Goal: Find specific page/section: Find specific page/section

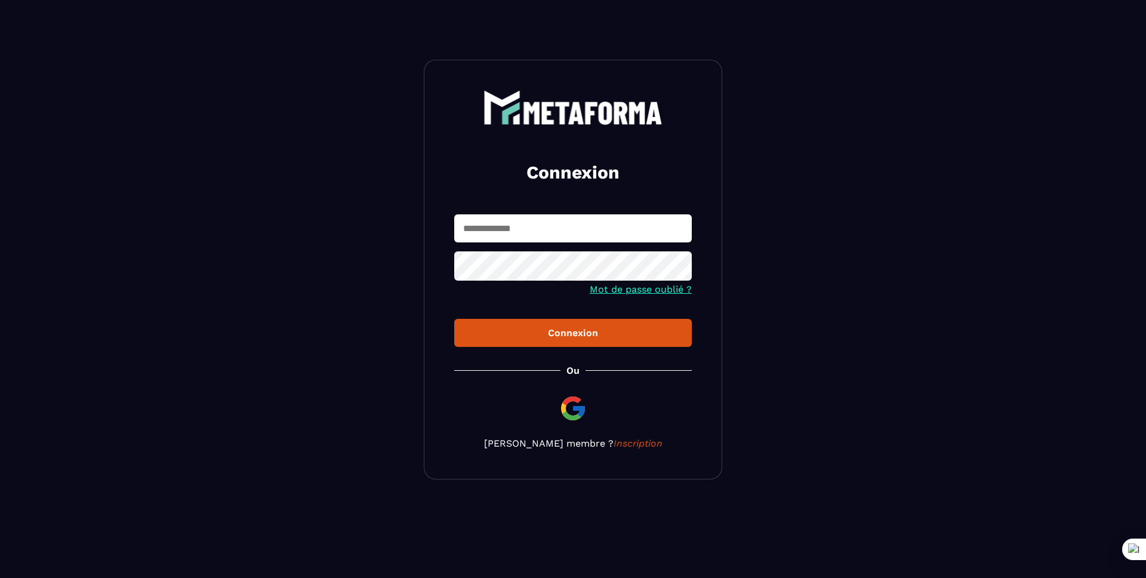
click at [530, 225] on input "text" at bounding box center [573, 228] width 238 height 28
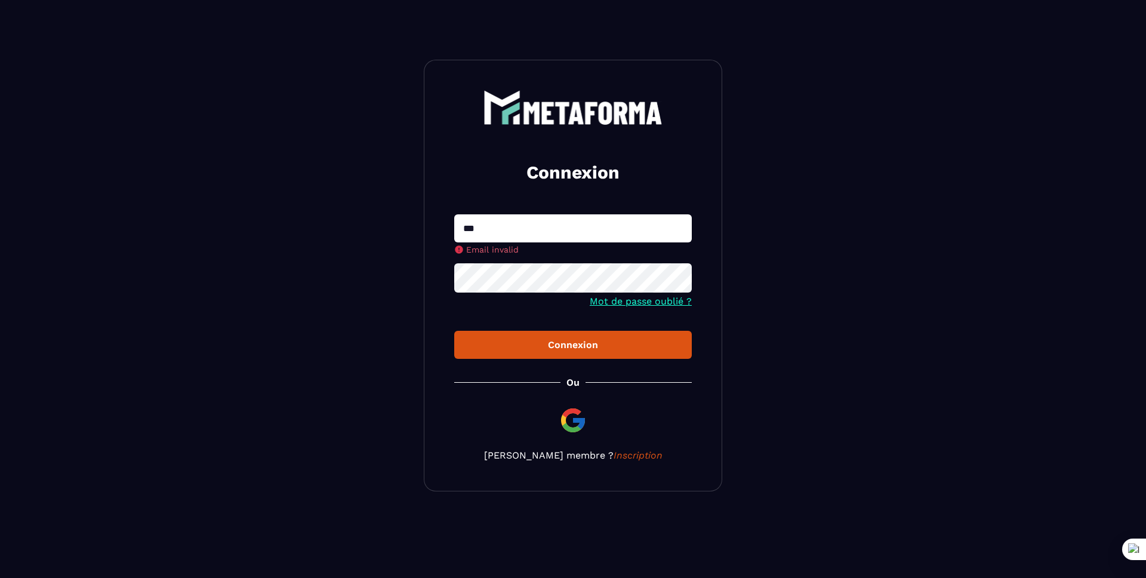
type input "**********"
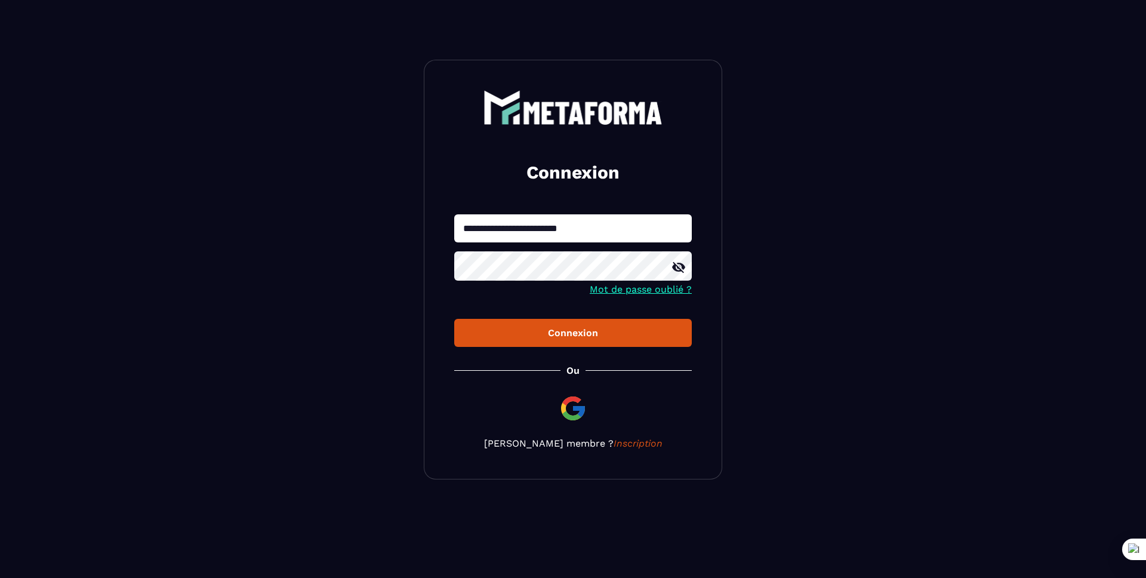
click at [454, 319] on button "Connexion" at bounding box center [573, 333] width 238 height 28
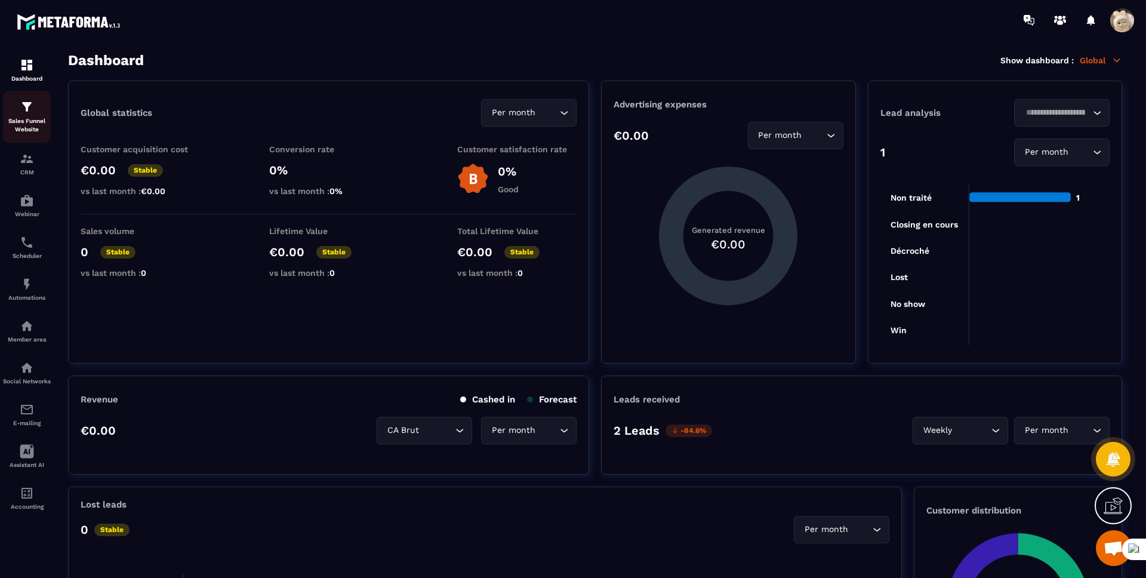
click at [27, 128] on p "Sales Funnel Website" at bounding box center [27, 125] width 48 height 17
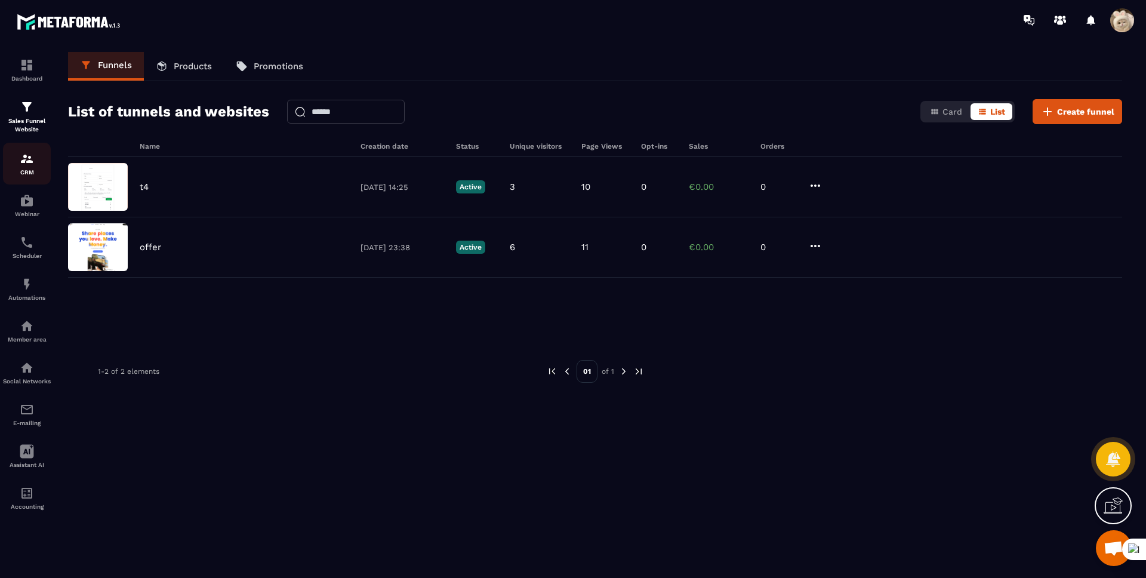
click at [22, 169] on p "CRM" at bounding box center [27, 172] width 48 height 7
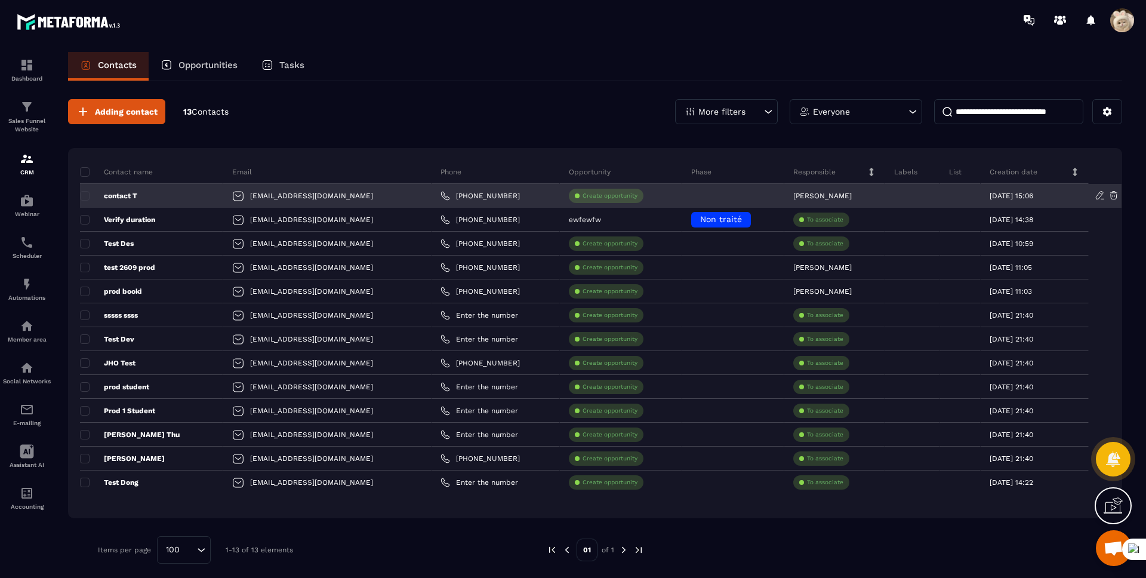
click at [121, 196] on p "contact T" at bounding box center [108, 196] width 57 height 10
